Goal: Information Seeking & Learning: Find specific fact

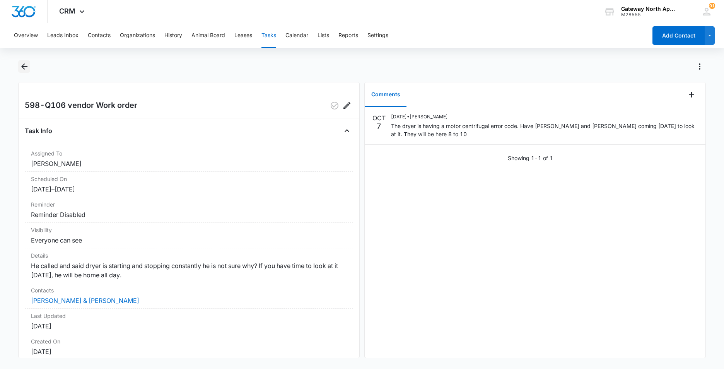
click at [26, 62] on icon "Back" at bounding box center [24, 66] width 9 height 9
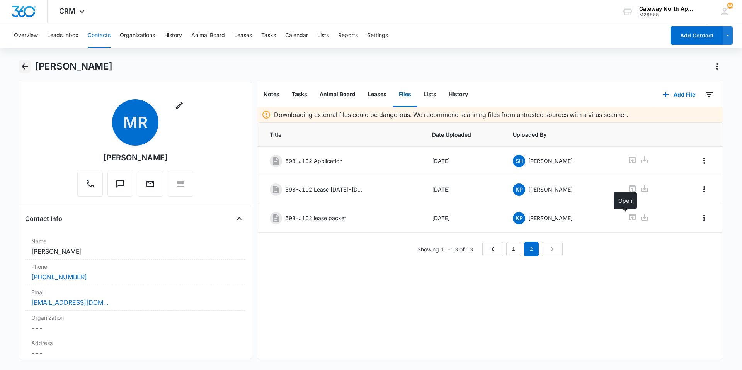
click at [19, 70] on button "Back" at bounding box center [25, 66] width 12 height 12
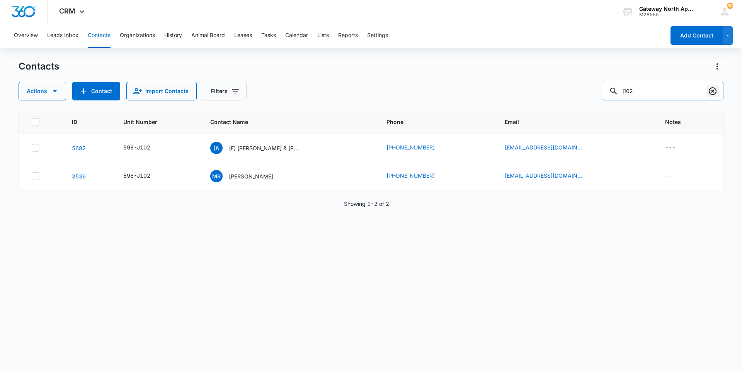
click at [710, 90] on icon "Clear" at bounding box center [712, 91] width 9 height 9
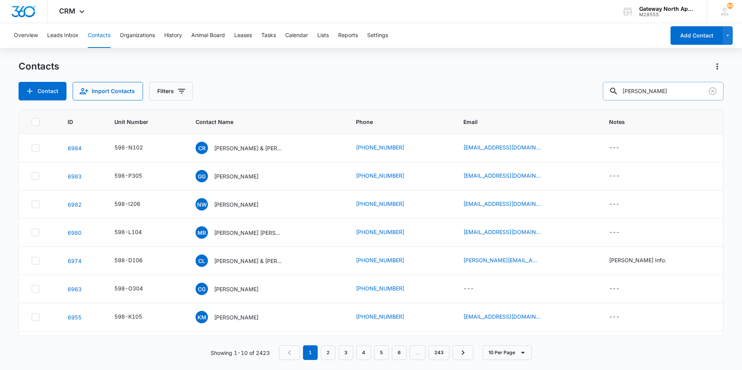
type input "[PERSON_NAME]"
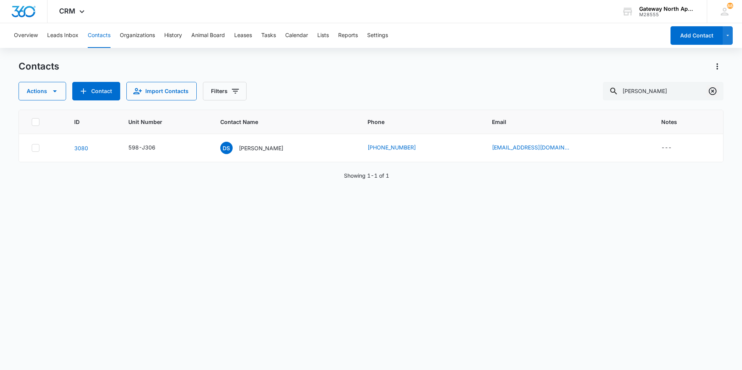
click at [713, 90] on icon "Clear" at bounding box center [712, 91] width 9 height 9
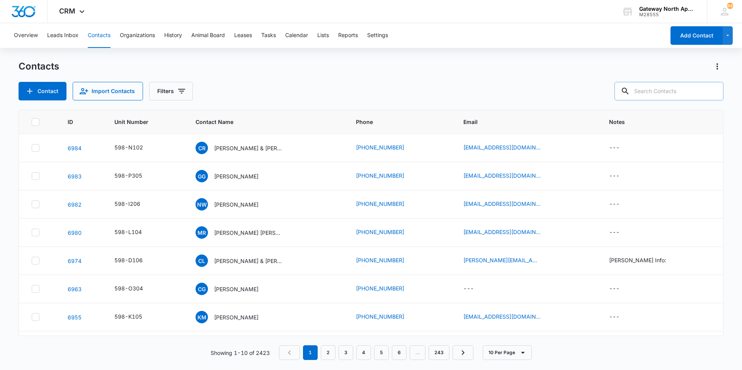
click at [697, 90] on input "text" at bounding box center [669, 91] width 109 height 19
click at [104, 38] on button "Contacts" at bounding box center [99, 35] width 23 height 25
click at [661, 93] on input "text" at bounding box center [669, 91] width 109 height 19
type input "d202"
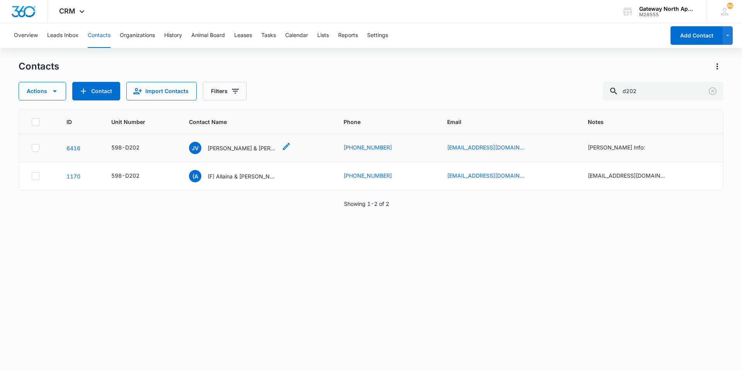
click at [251, 147] on p "[PERSON_NAME] & [PERSON_NAME]" at bounding box center [243, 148] width 70 height 8
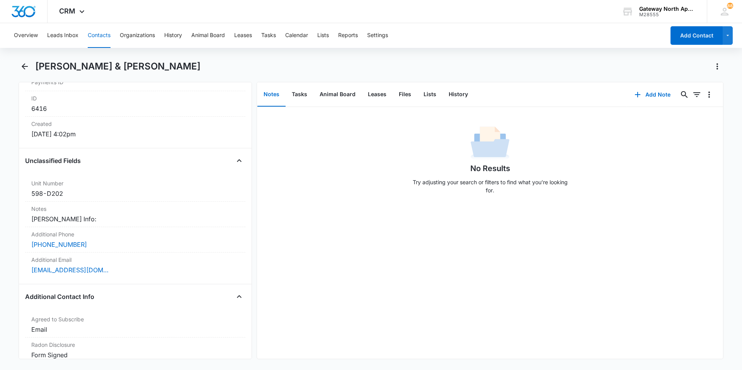
scroll to position [541, 0]
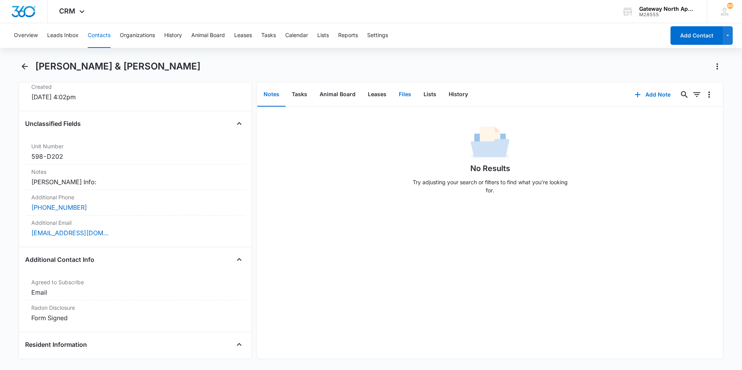
click at [401, 95] on button "Files" at bounding box center [405, 95] width 25 height 24
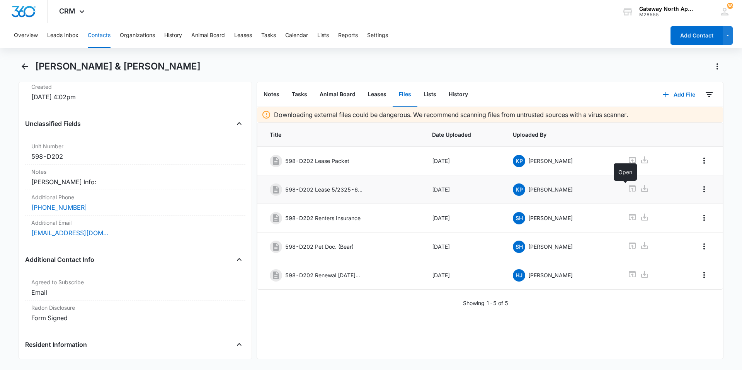
click at [629, 188] on icon at bounding box center [632, 189] width 7 height 6
click at [19, 69] on button "Back" at bounding box center [25, 66] width 12 height 12
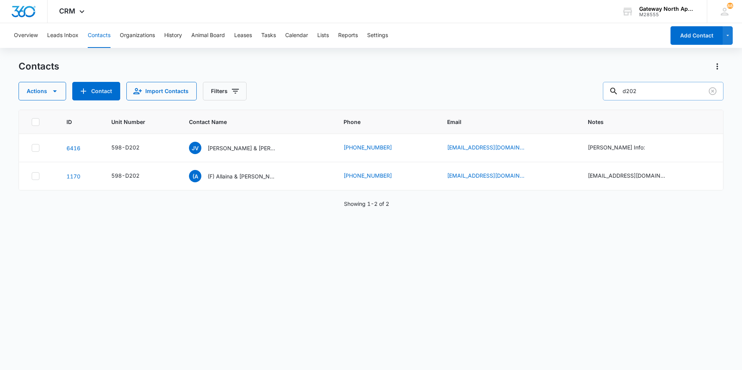
click at [689, 89] on input "d202" at bounding box center [663, 91] width 121 height 19
click at [710, 89] on icon "Clear" at bounding box center [713, 91] width 8 height 8
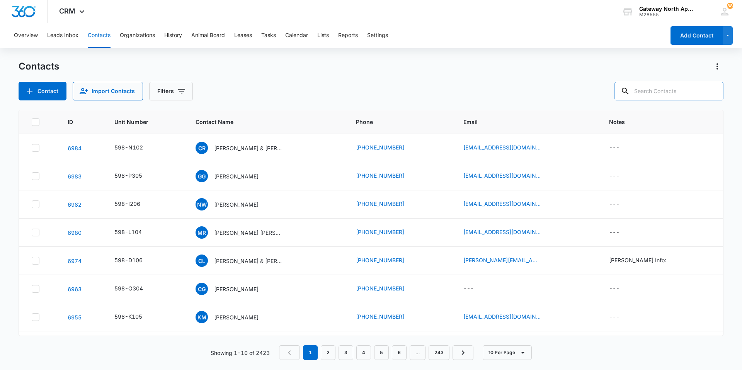
click at [696, 90] on input "text" at bounding box center [669, 91] width 109 height 19
type input "D202"
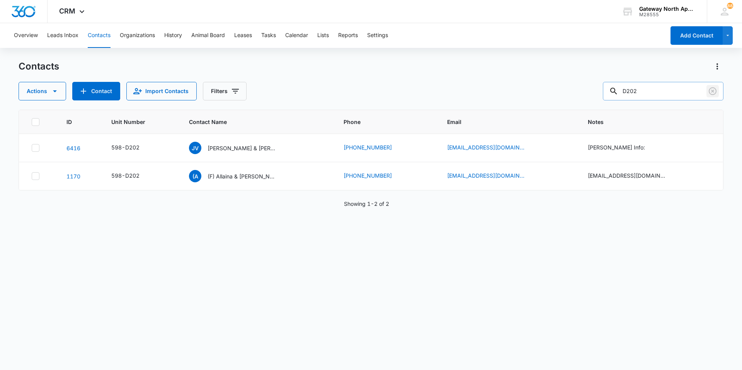
drag, startPoint x: 714, startPoint y: 89, endPoint x: 697, endPoint y: 89, distance: 16.3
click at [714, 89] on icon "Clear" at bounding box center [712, 91] width 9 height 9
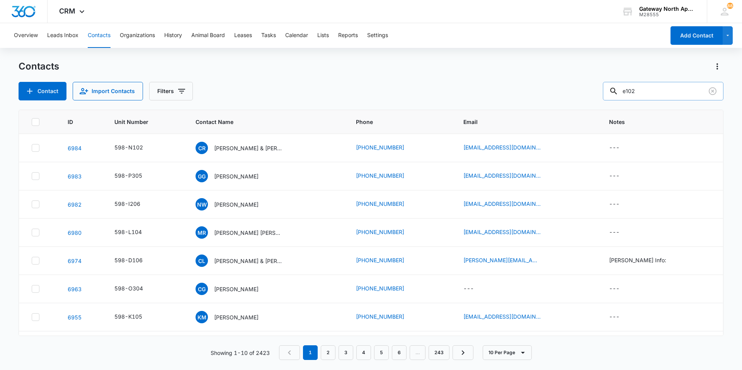
type input "e102"
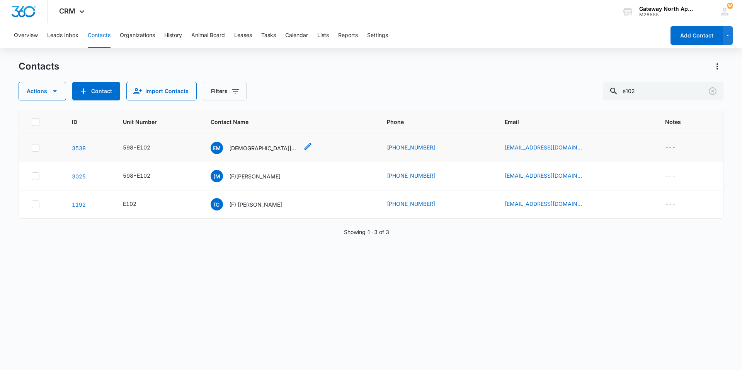
click at [262, 148] on p "[DEMOGRAPHIC_DATA][PERSON_NAME]" at bounding box center [264, 148] width 70 height 8
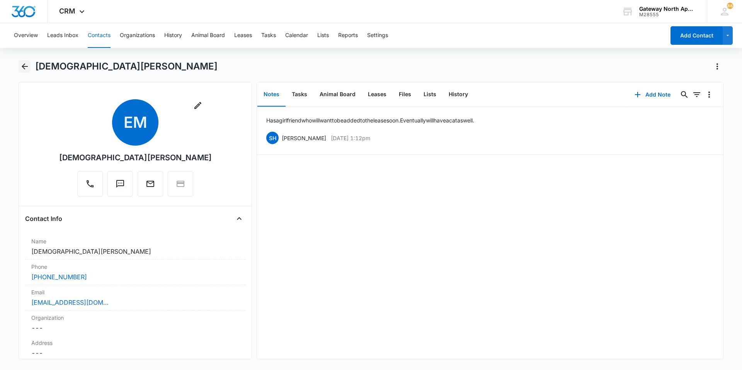
click at [25, 66] on icon "Back" at bounding box center [24, 66] width 9 height 9
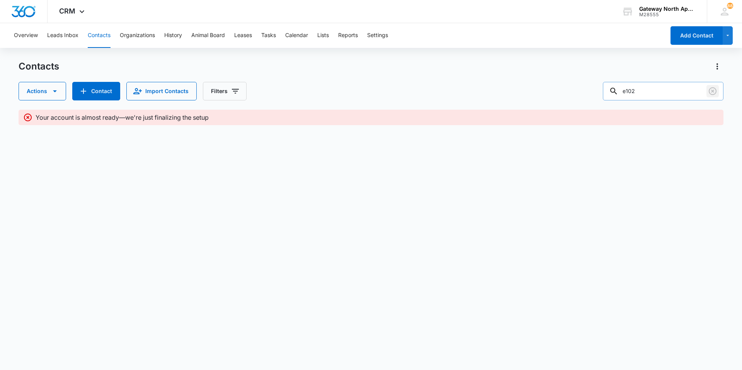
drag, startPoint x: 713, startPoint y: 93, endPoint x: 709, endPoint y: 93, distance: 4.3
click at [713, 93] on icon "Clear" at bounding box center [712, 91] width 9 height 9
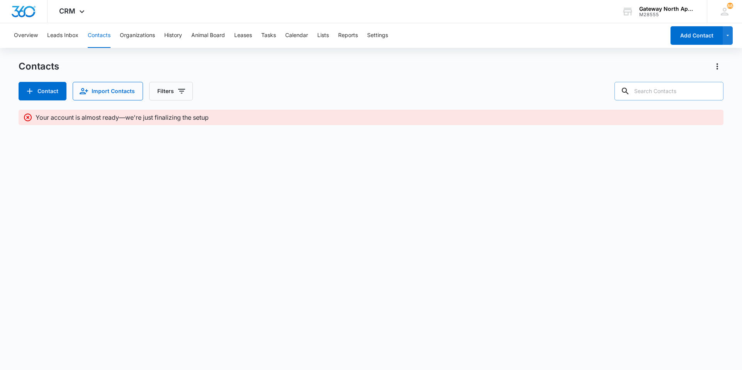
click at [684, 90] on input "text" at bounding box center [669, 91] width 109 height 19
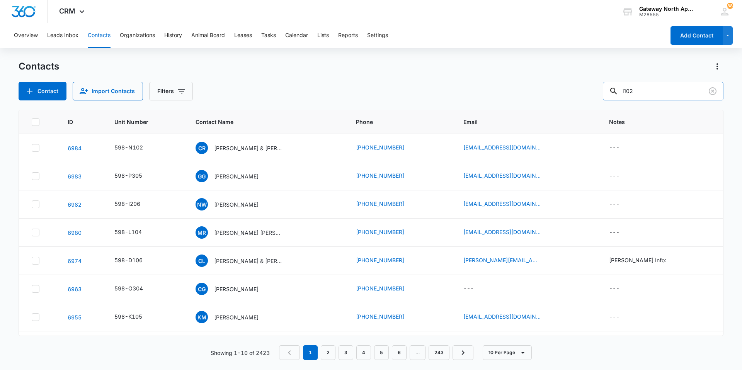
type input "i102"
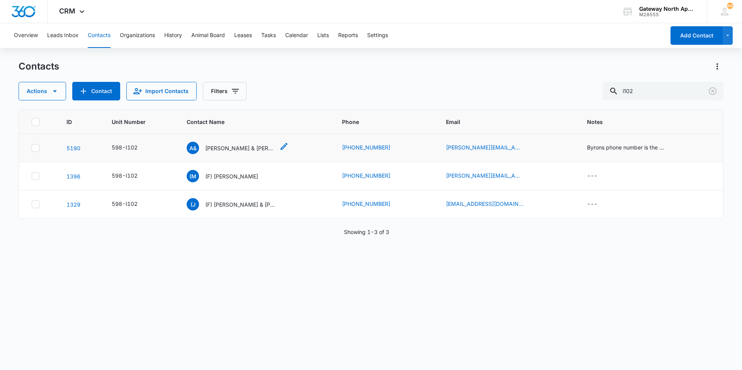
click at [229, 148] on p "[PERSON_NAME] & [PERSON_NAME]" at bounding box center [240, 148] width 70 height 8
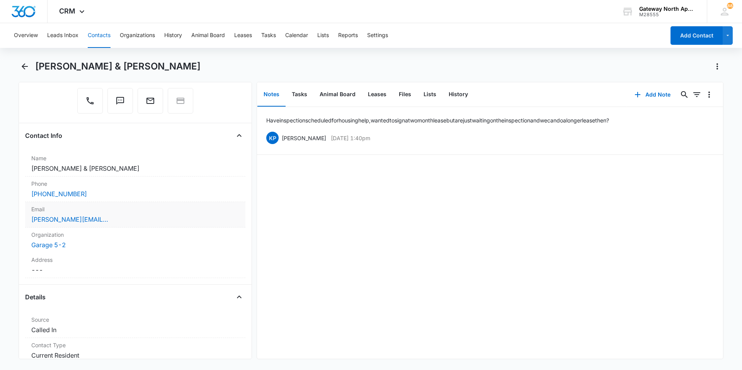
scroll to position [116, 0]
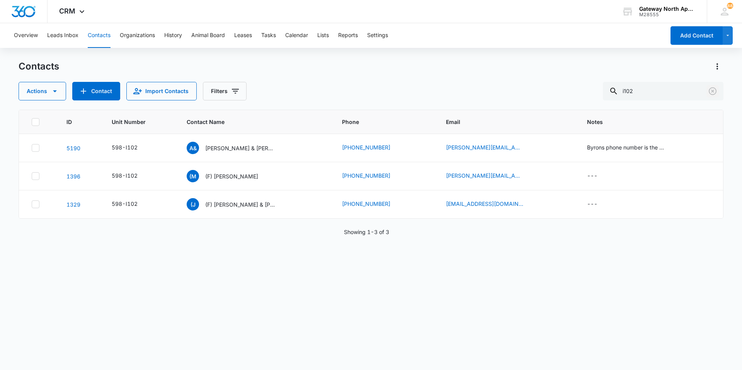
drag, startPoint x: 715, startPoint y: 92, endPoint x: 663, endPoint y: 101, distance: 53.1
click at [714, 91] on icon "Clear" at bounding box center [712, 91] width 9 height 9
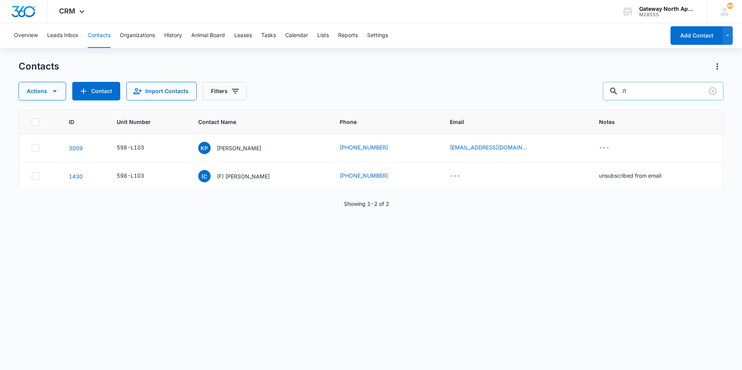
type input "l"
type input "L103"
drag, startPoint x: 712, startPoint y: 92, endPoint x: 696, endPoint y: 93, distance: 15.9
click at [711, 92] on icon "Clear" at bounding box center [712, 91] width 9 height 9
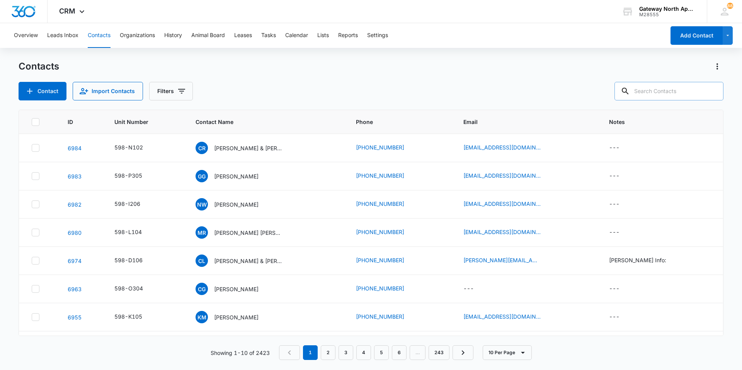
click at [686, 92] on input "text" at bounding box center [669, 91] width 109 height 19
type input "a201"
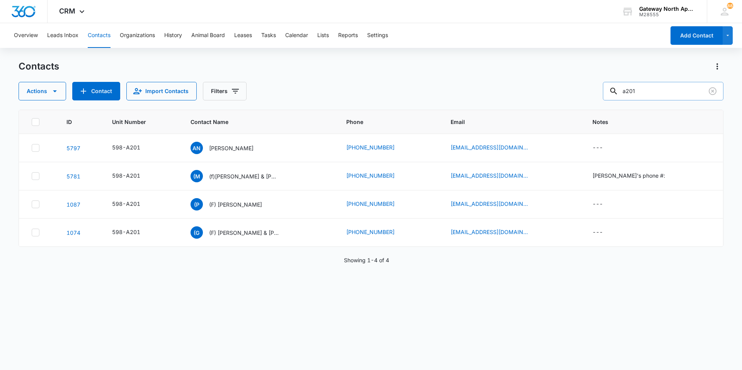
click at [653, 94] on input "a201" at bounding box center [663, 91] width 121 height 19
click at [711, 94] on icon "Clear" at bounding box center [713, 91] width 8 height 8
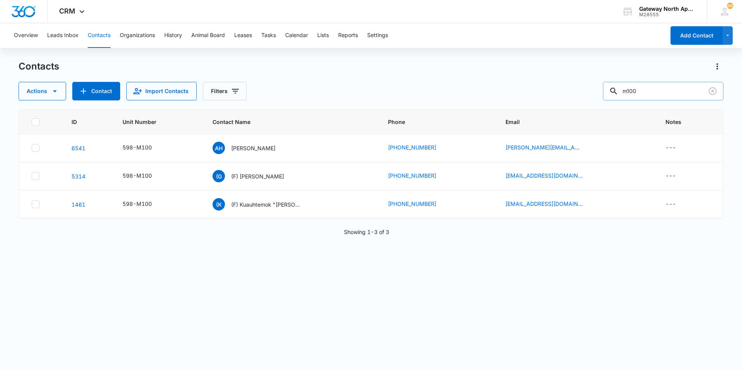
click at [676, 93] on input "m100" at bounding box center [663, 91] width 121 height 19
type input "m"
type input "l103"
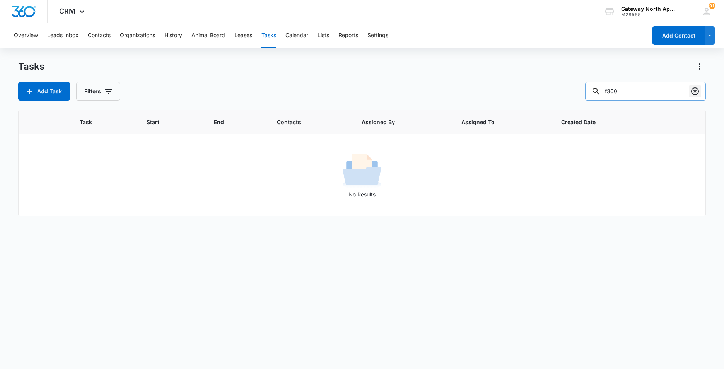
click at [693, 91] on icon "Clear" at bounding box center [694, 91] width 9 height 9
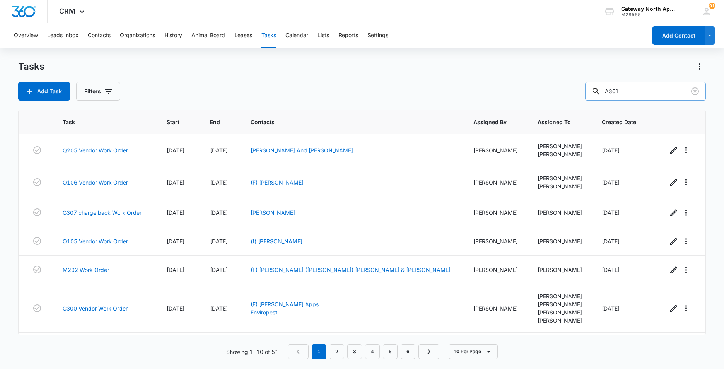
type input "A301"
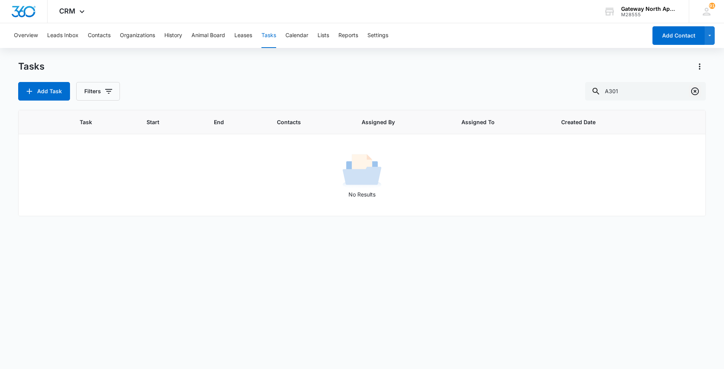
click at [692, 91] on icon "Clear" at bounding box center [694, 91] width 9 height 9
